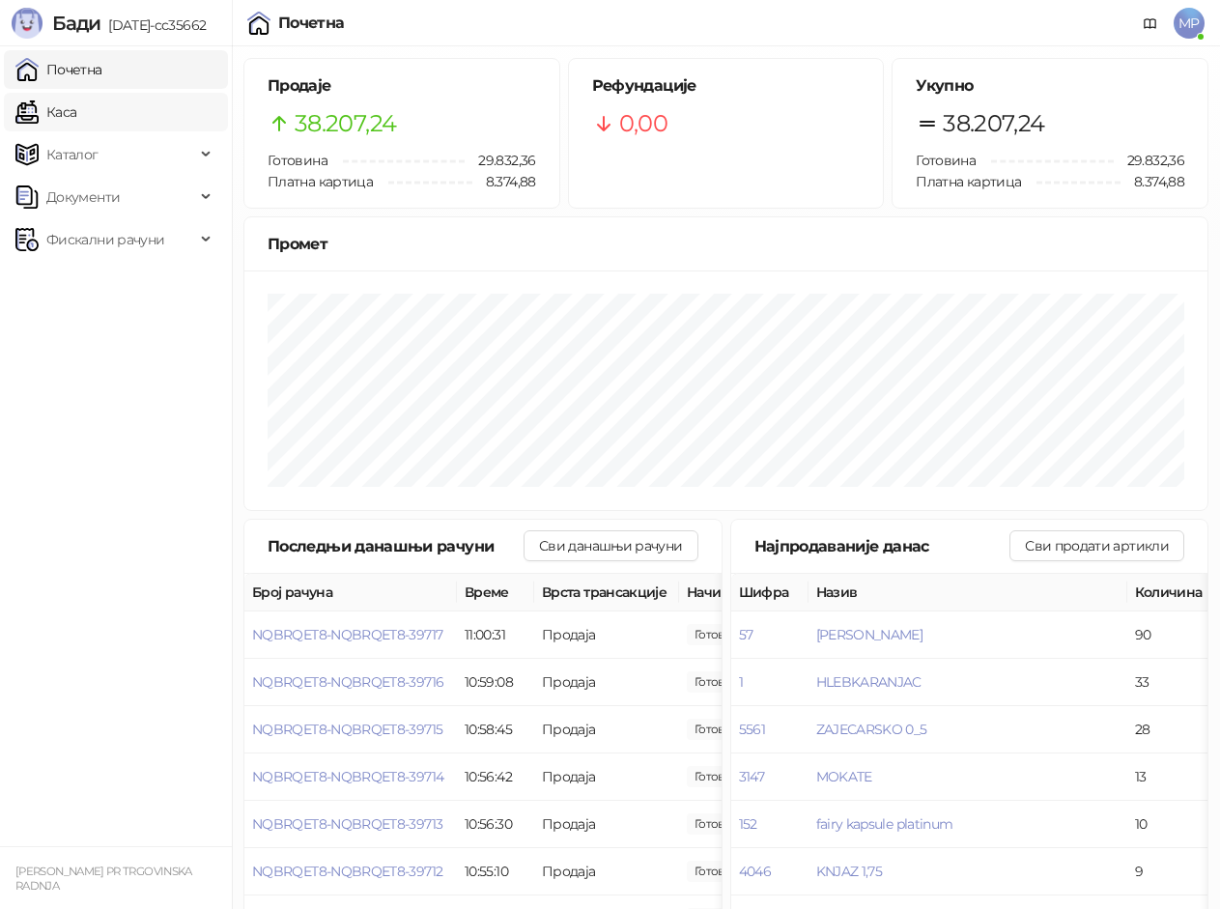
click at [71, 119] on link "Каса" at bounding box center [45, 112] width 61 height 39
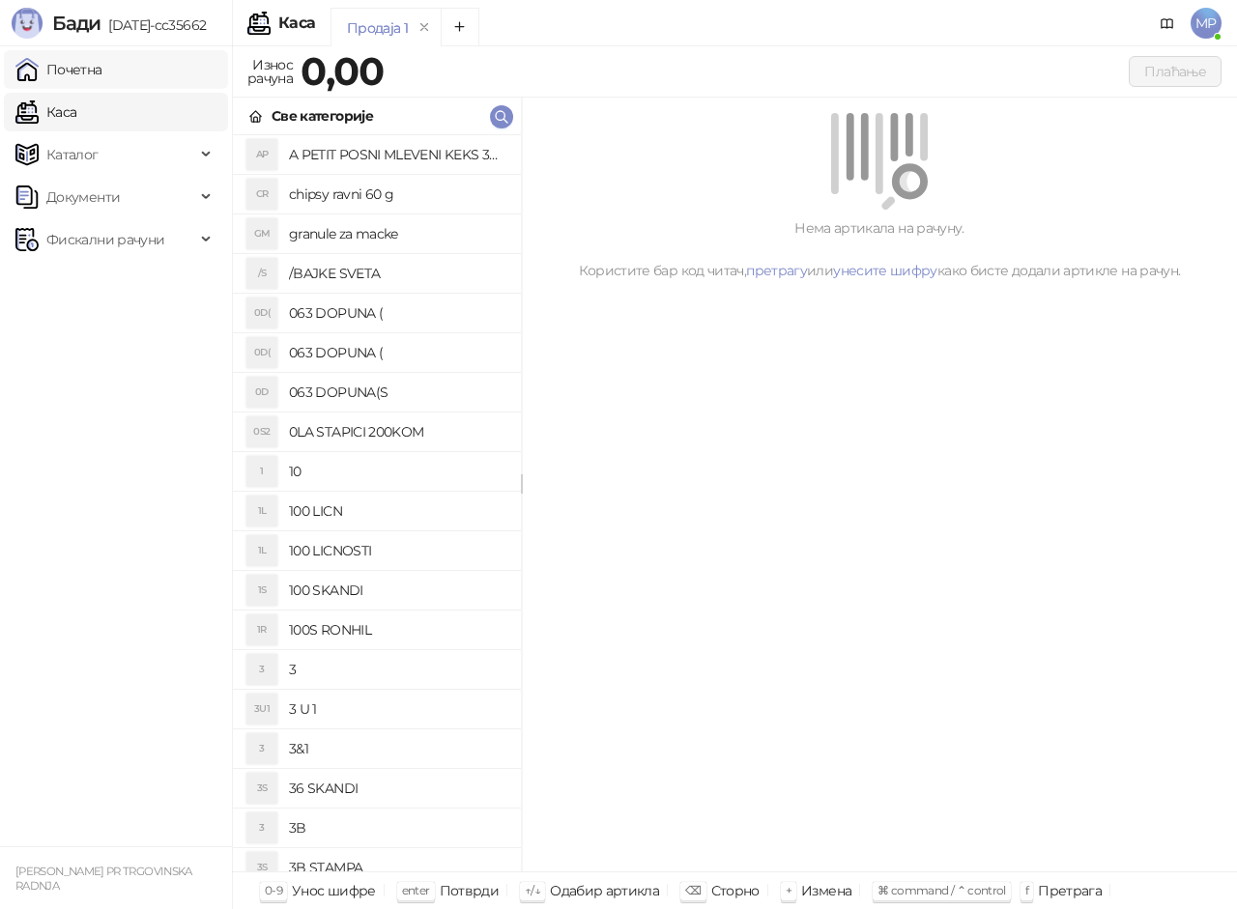
click at [72, 70] on link "Почетна" at bounding box center [58, 69] width 87 height 39
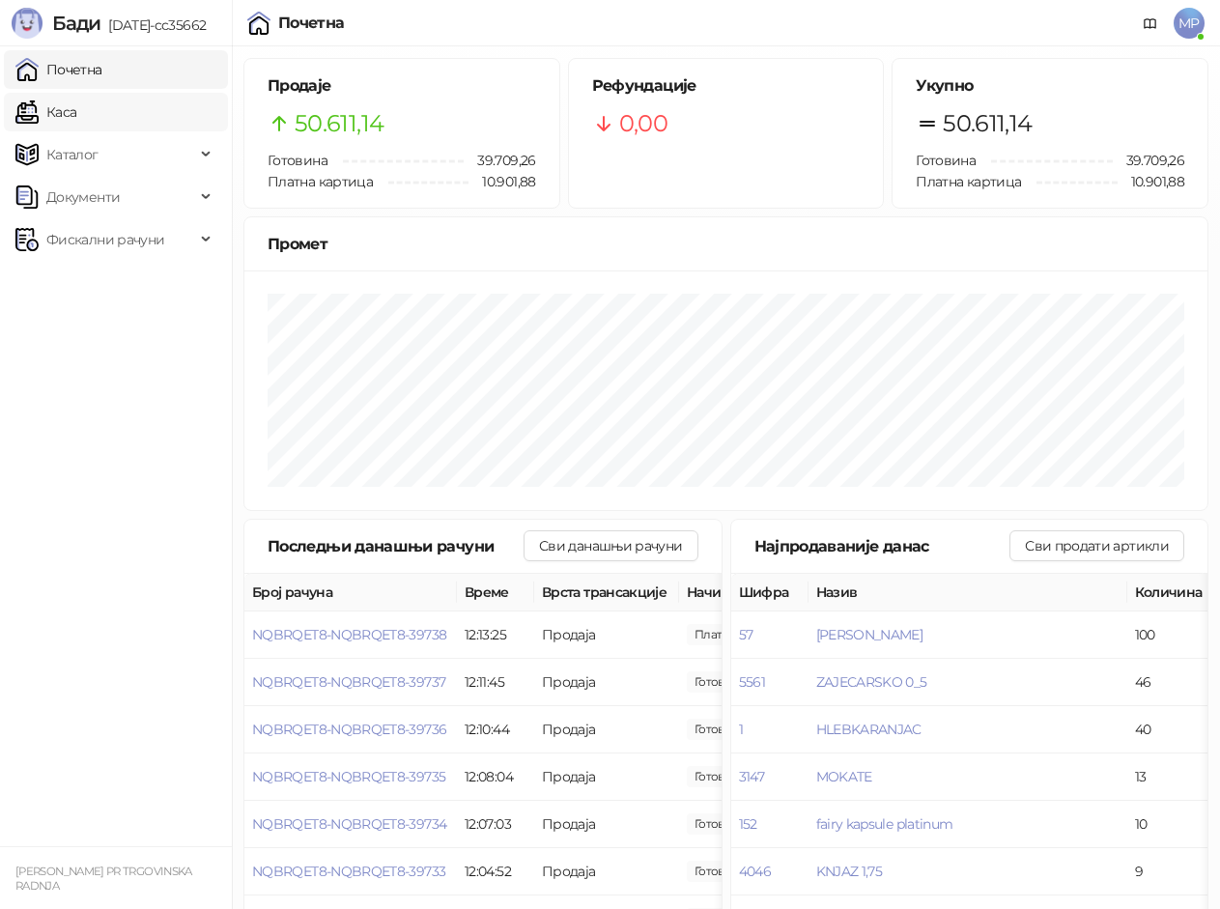
click at [71, 116] on link "Каса" at bounding box center [45, 112] width 61 height 39
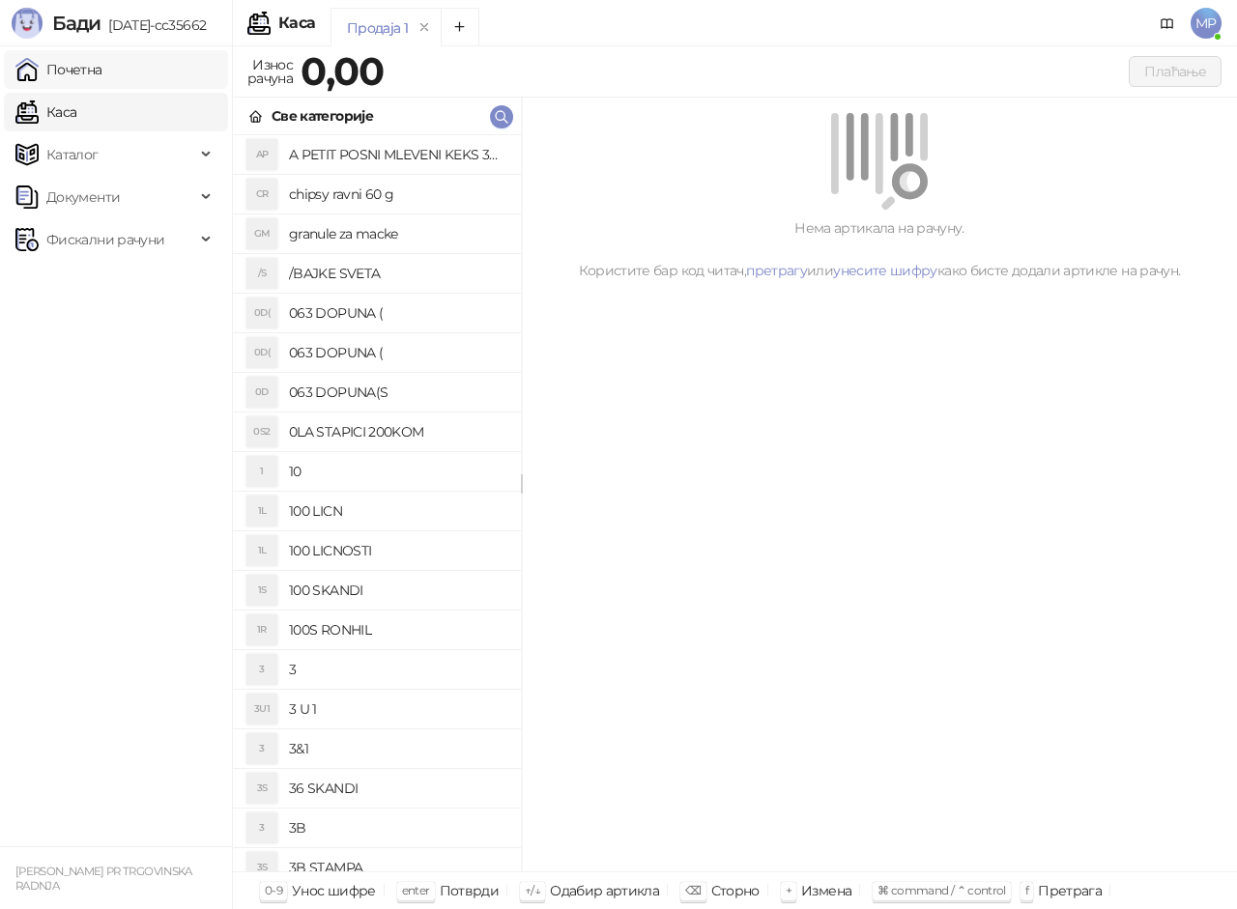
click at [73, 70] on link "Почетна" at bounding box center [58, 69] width 87 height 39
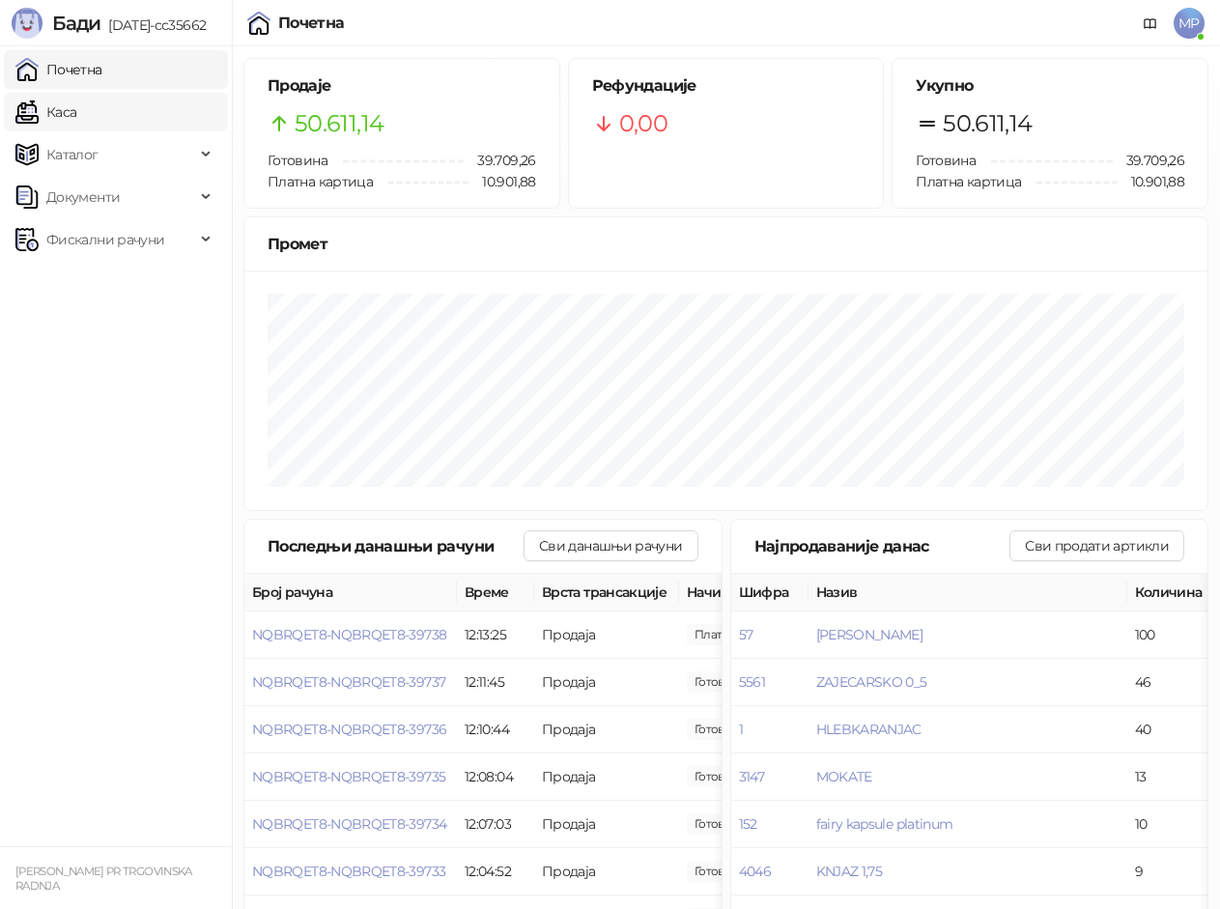
click at [76, 115] on link "Каса" at bounding box center [45, 112] width 61 height 39
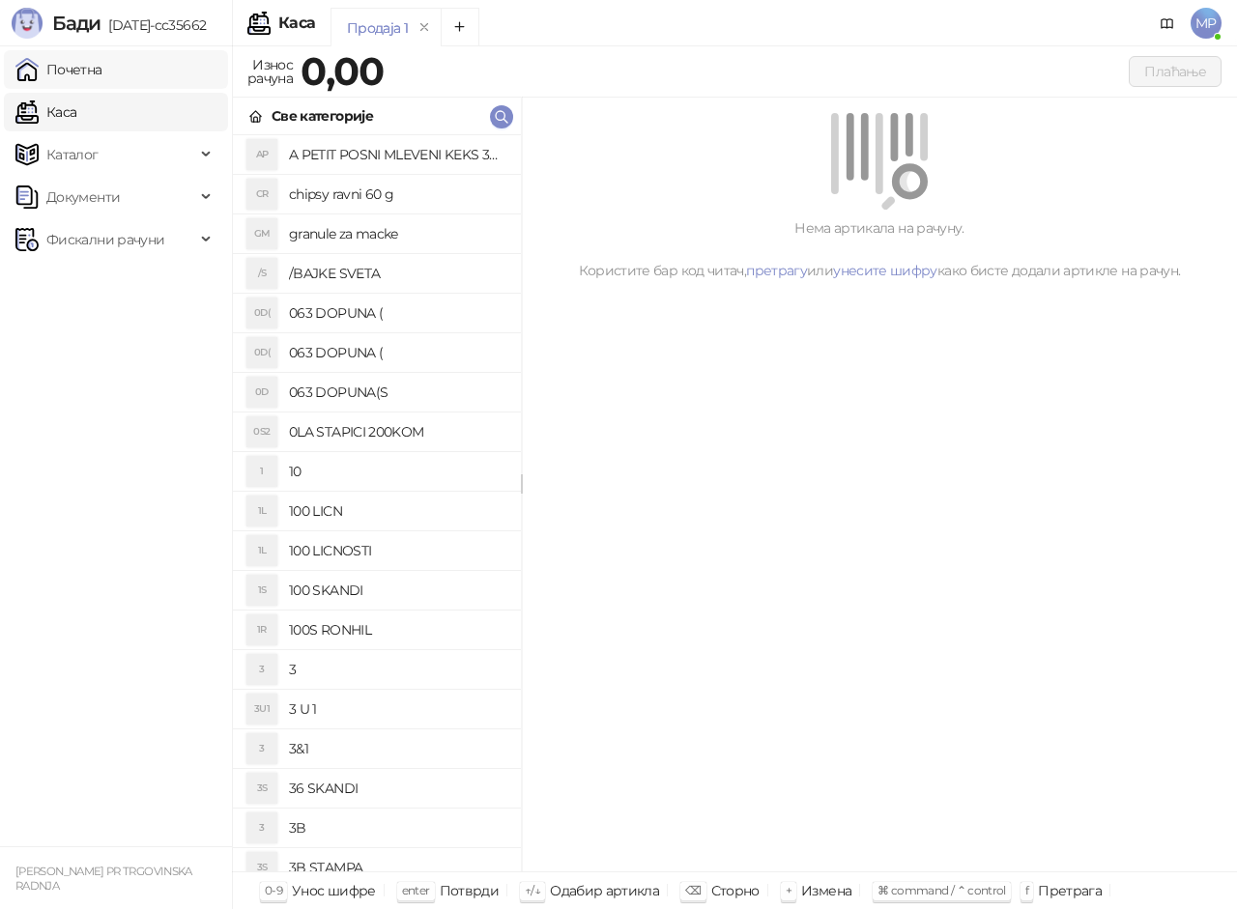
click at [91, 76] on link "Почетна" at bounding box center [58, 69] width 87 height 39
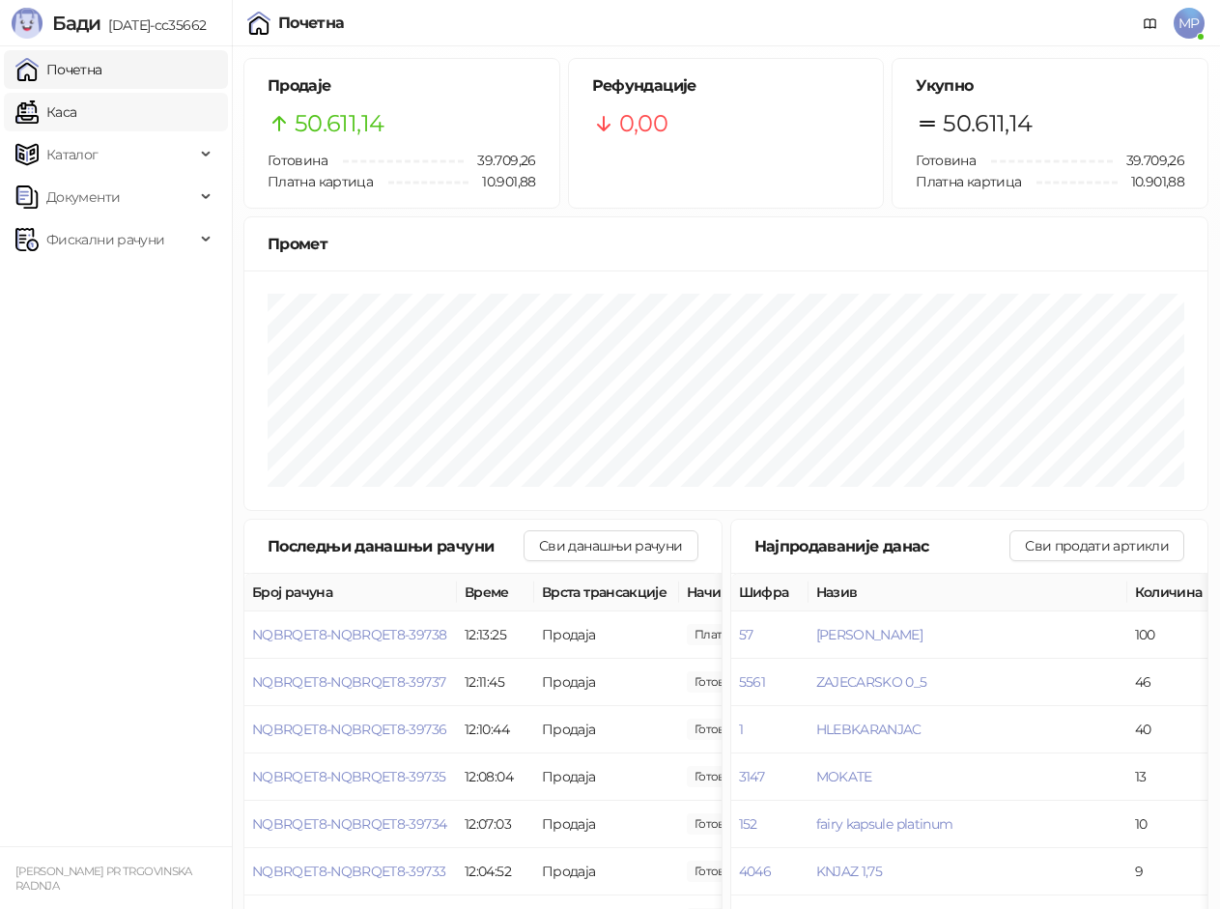
click at [71, 105] on link "Каса" at bounding box center [45, 112] width 61 height 39
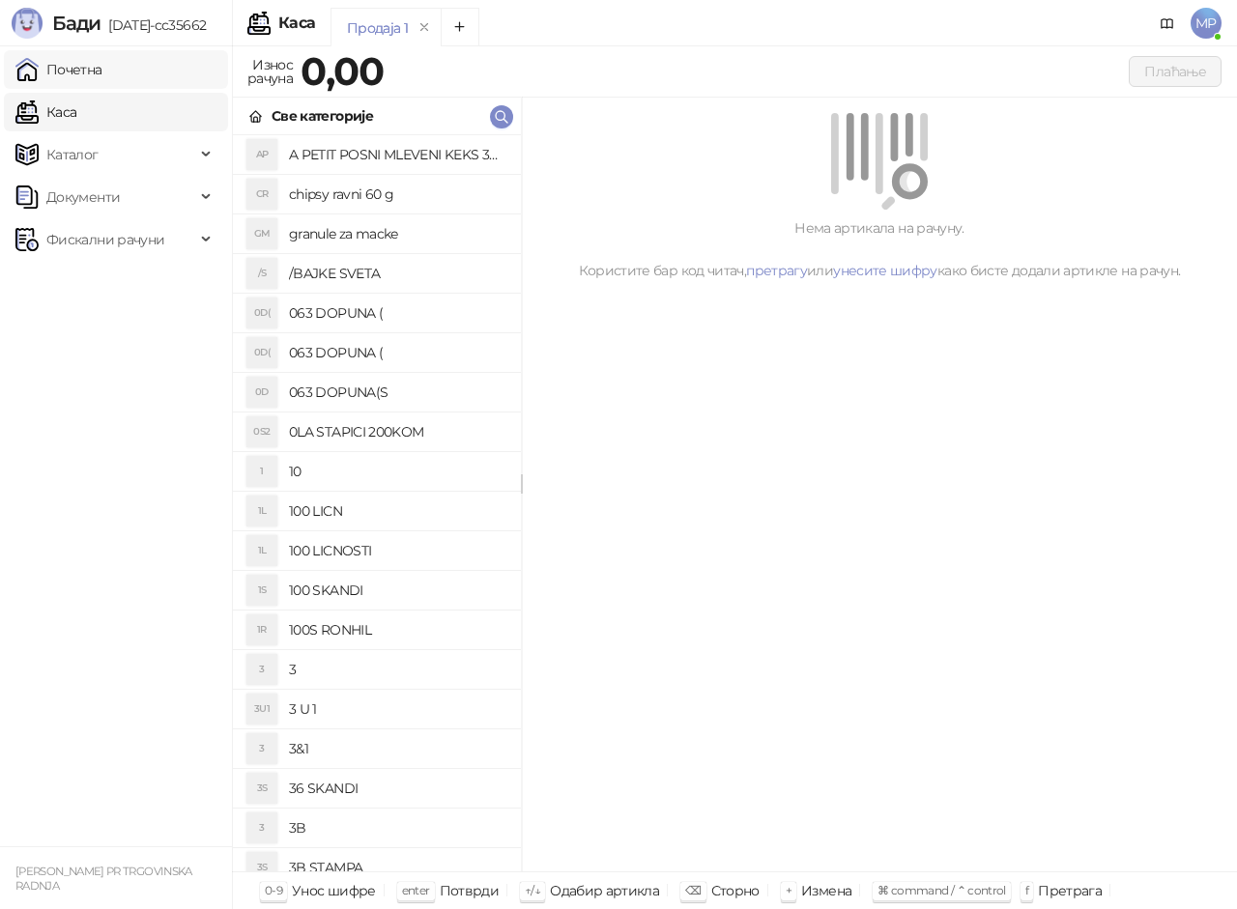
click at [72, 71] on link "Почетна" at bounding box center [58, 69] width 87 height 39
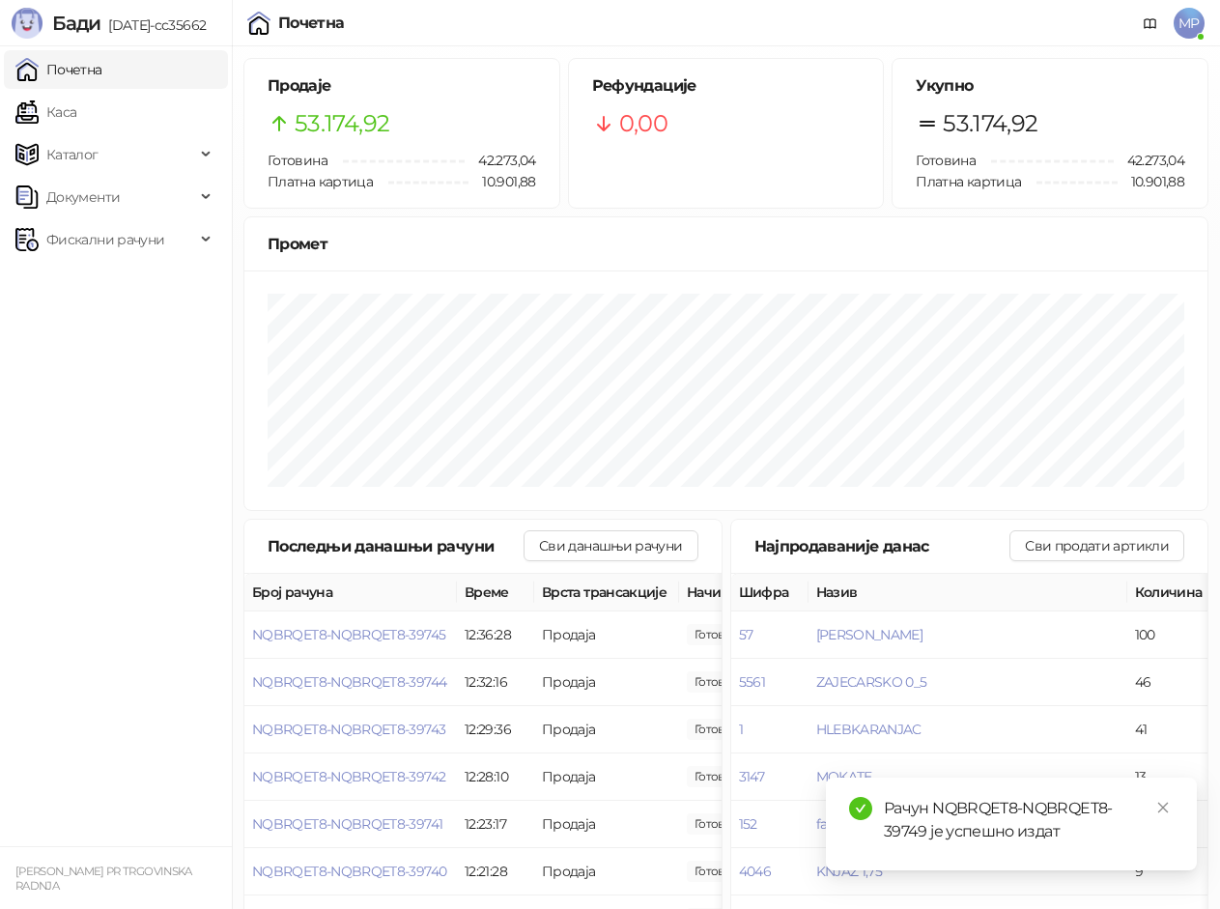
drag, startPoint x: 63, startPoint y: 111, endPoint x: 80, endPoint y: 68, distance: 46.8
click at [63, 114] on link "Каса" at bounding box center [45, 112] width 61 height 39
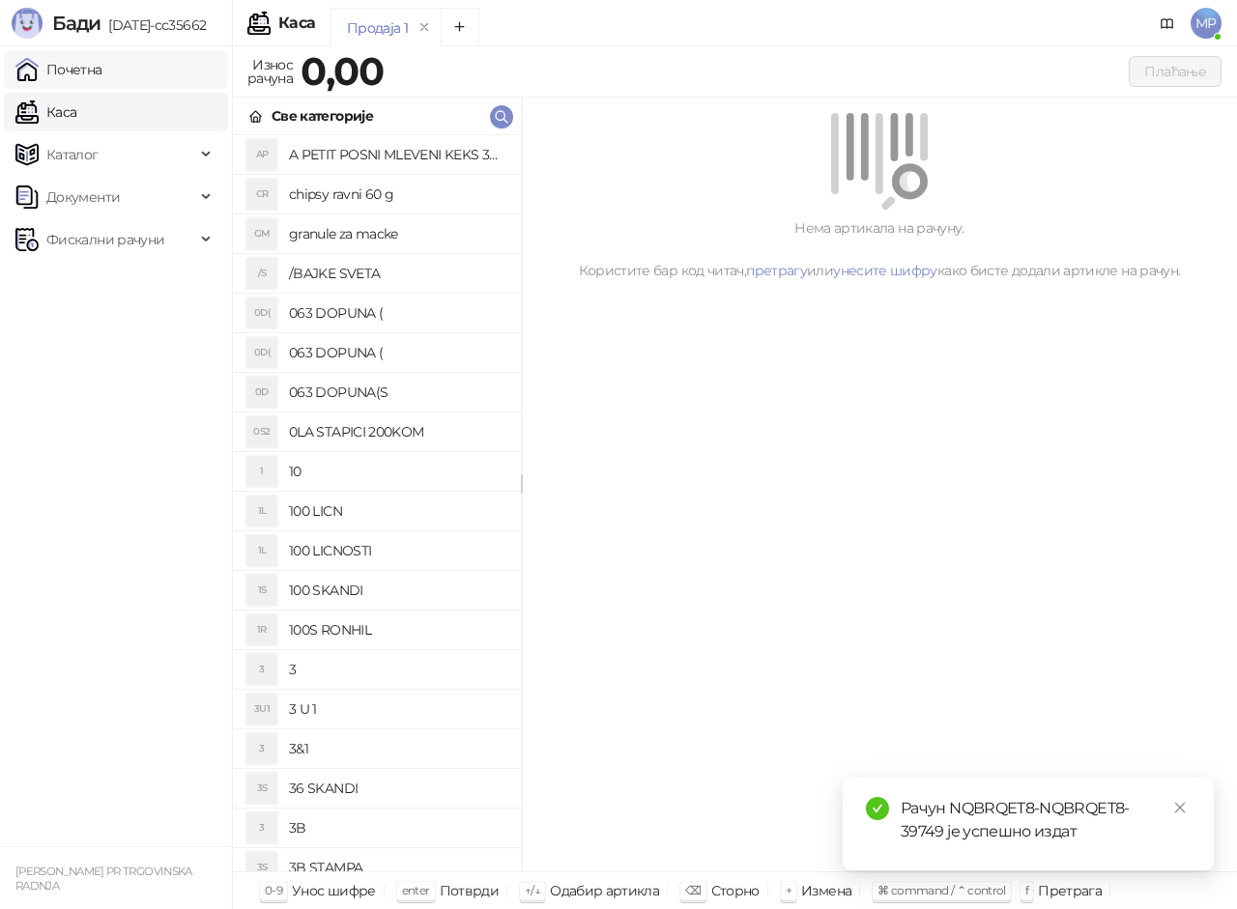
click at [80, 68] on link "Почетна" at bounding box center [58, 69] width 87 height 39
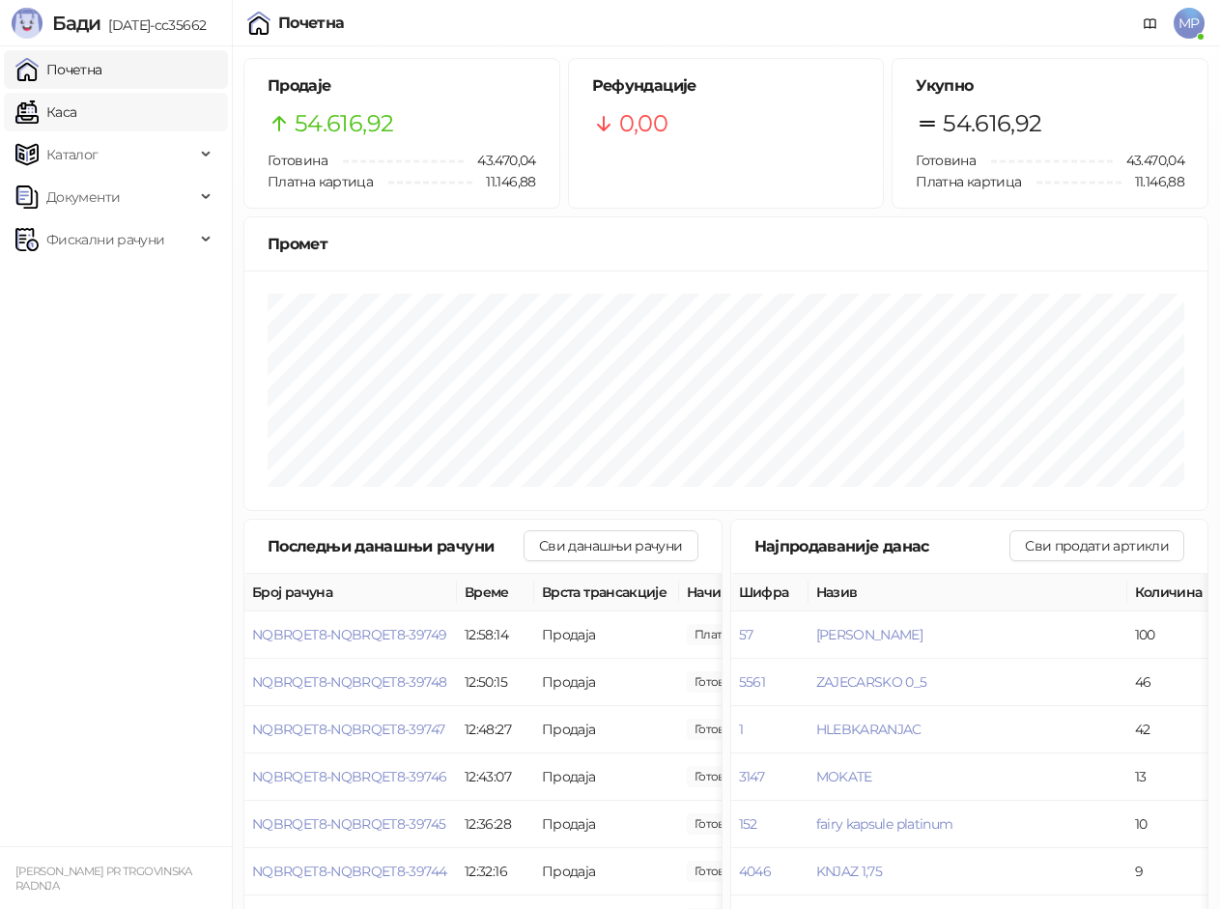
click at [76, 109] on link "Каса" at bounding box center [45, 112] width 61 height 39
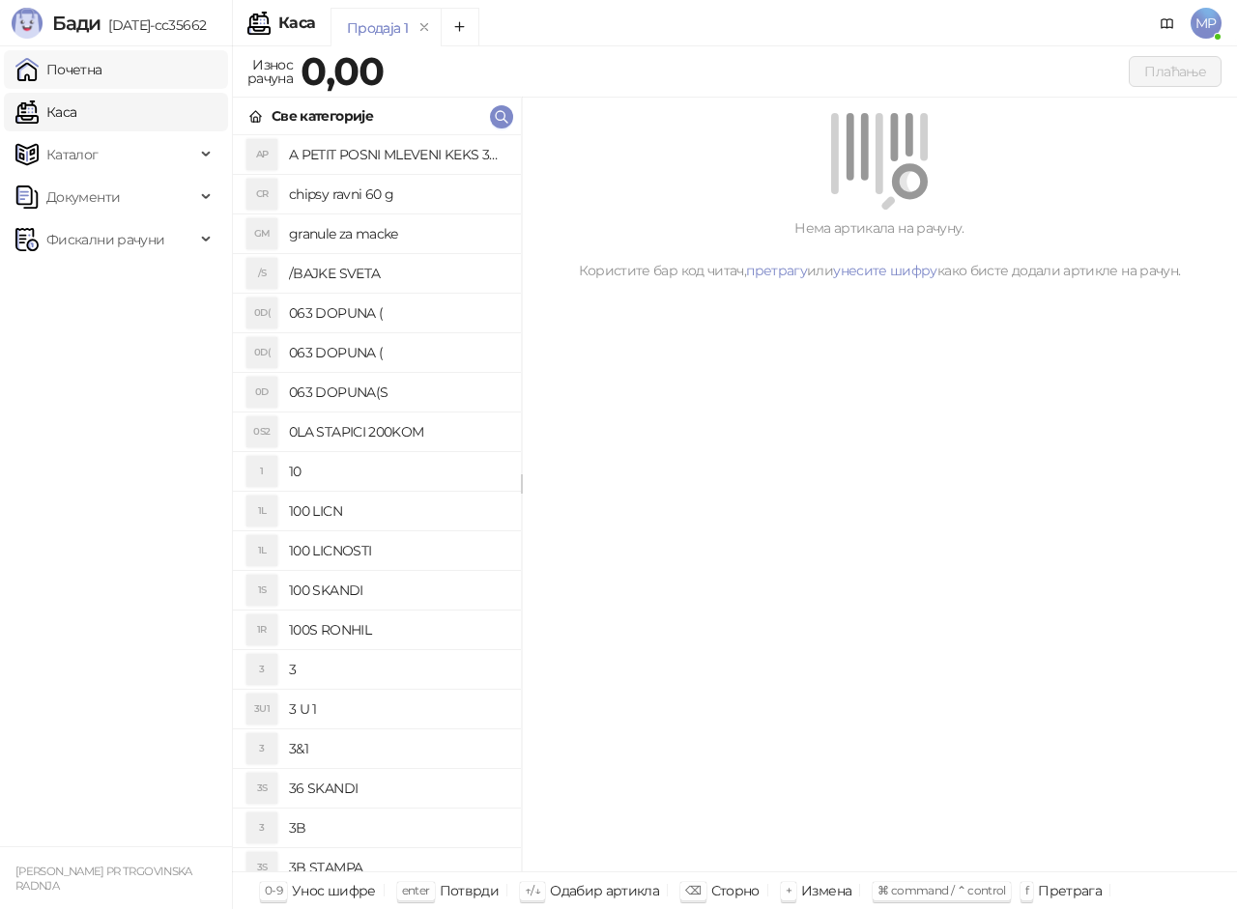
click at [102, 81] on link "Почетна" at bounding box center [58, 69] width 87 height 39
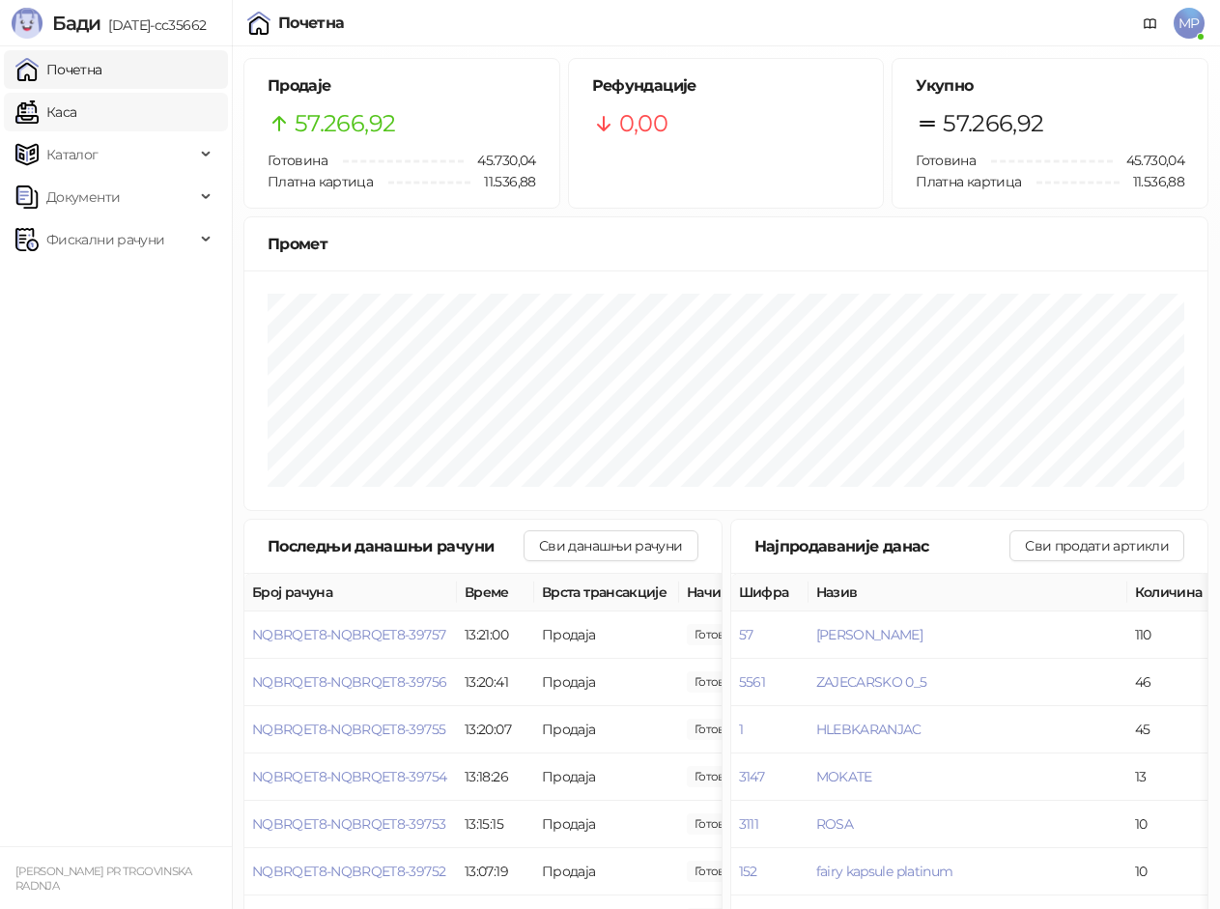
drag, startPoint x: 76, startPoint y: 113, endPoint x: 115, endPoint y: 73, distance: 55.3
click at [76, 112] on link "Каса" at bounding box center [45, 112] width 61 height 39
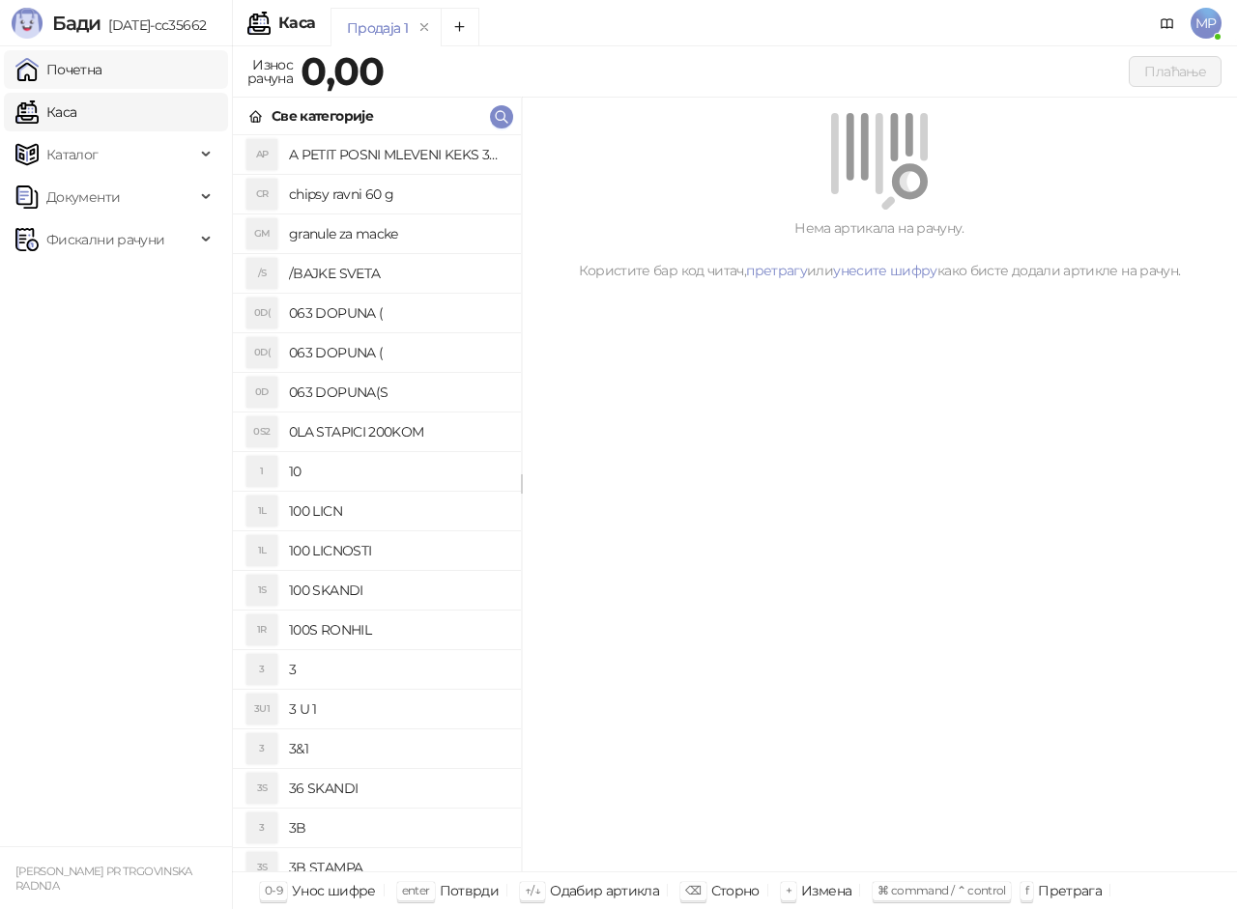
click at [102, 73] on link "Почетна" at bounding box center [58, 69] width 87 height 39
